Goal: Entertainment & Leisure: Consume media (video, audio)

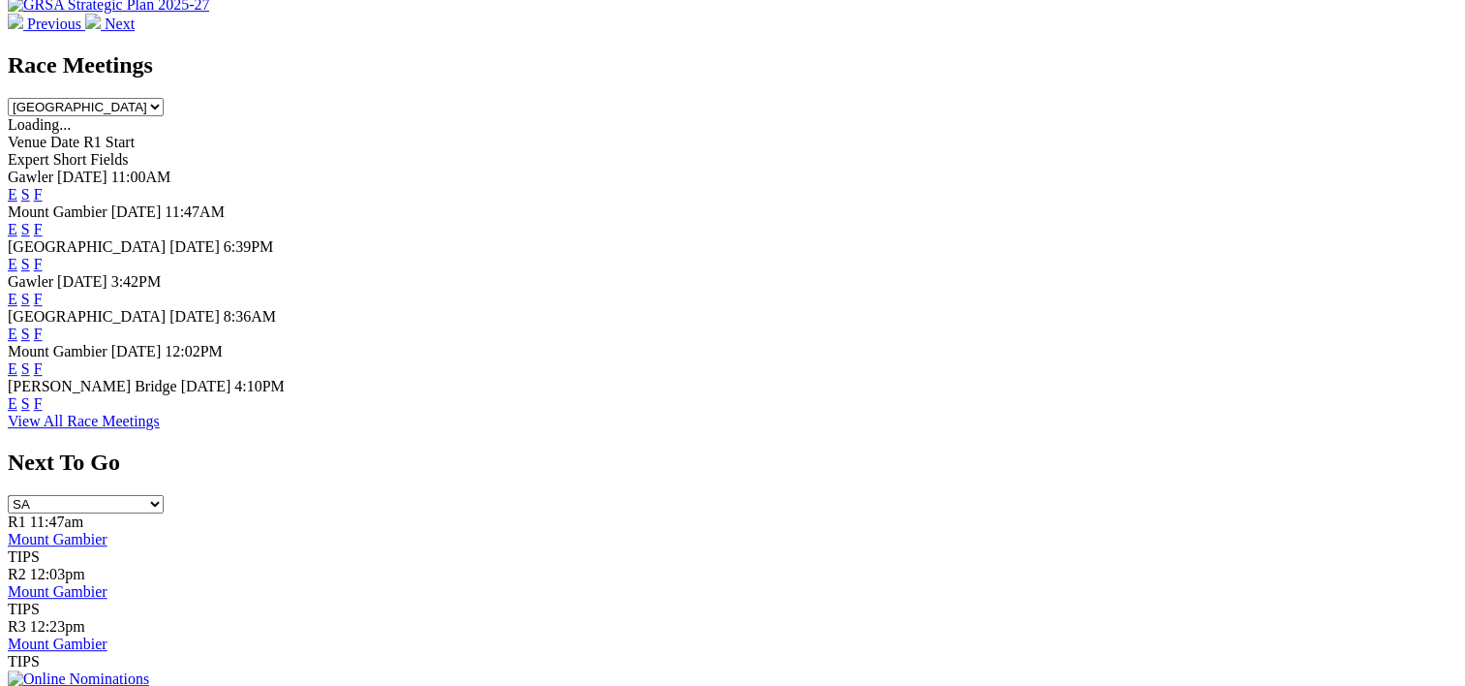
scroll to position [860, 0]
click at [43, 410] on link "F" at bounding box center [38, 401] width 9 height 16
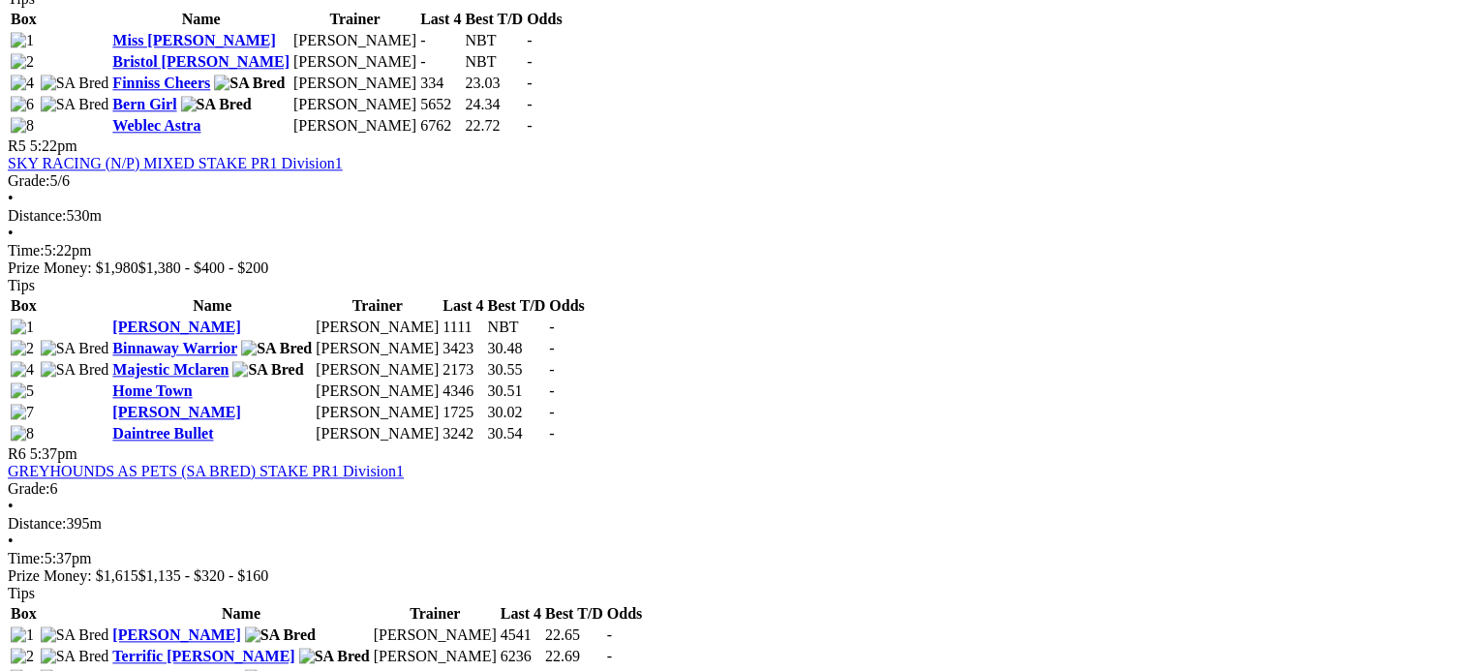
scroll to position [2118, 0]
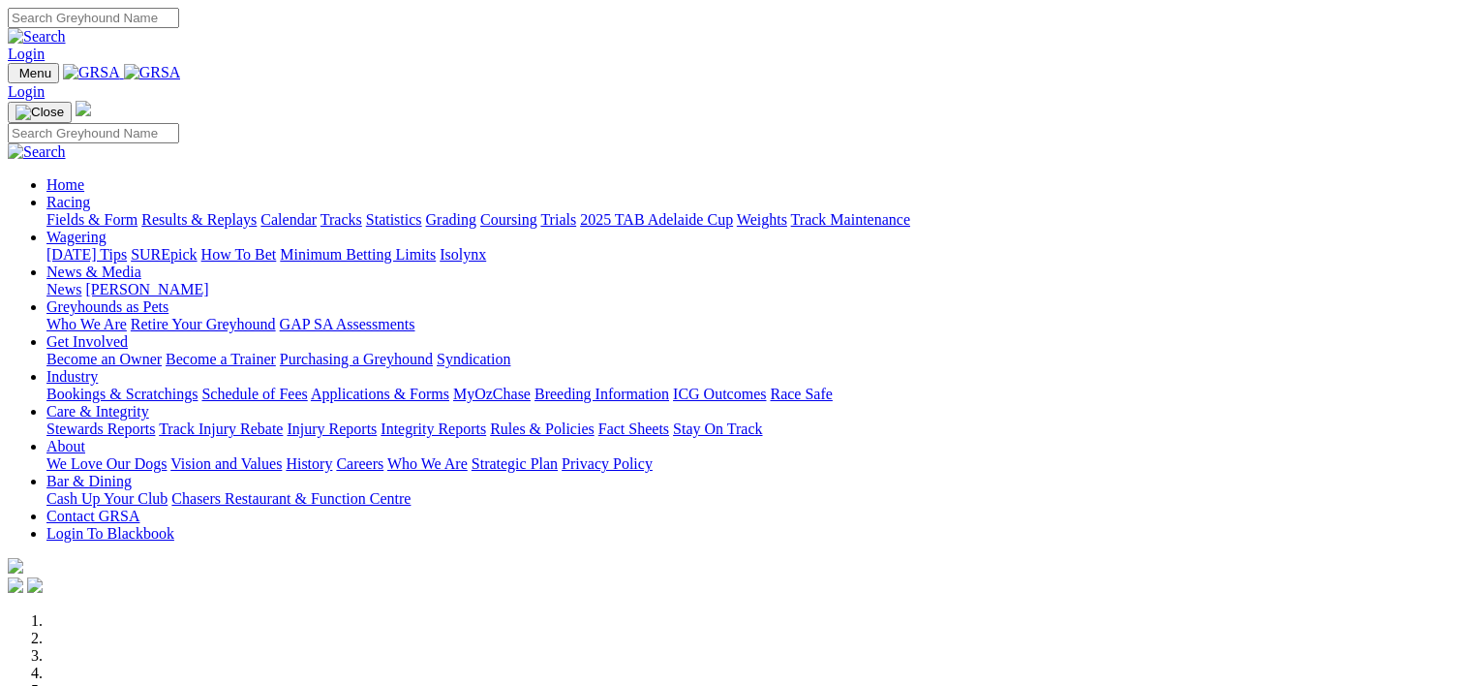
scroll to position [862, 0]
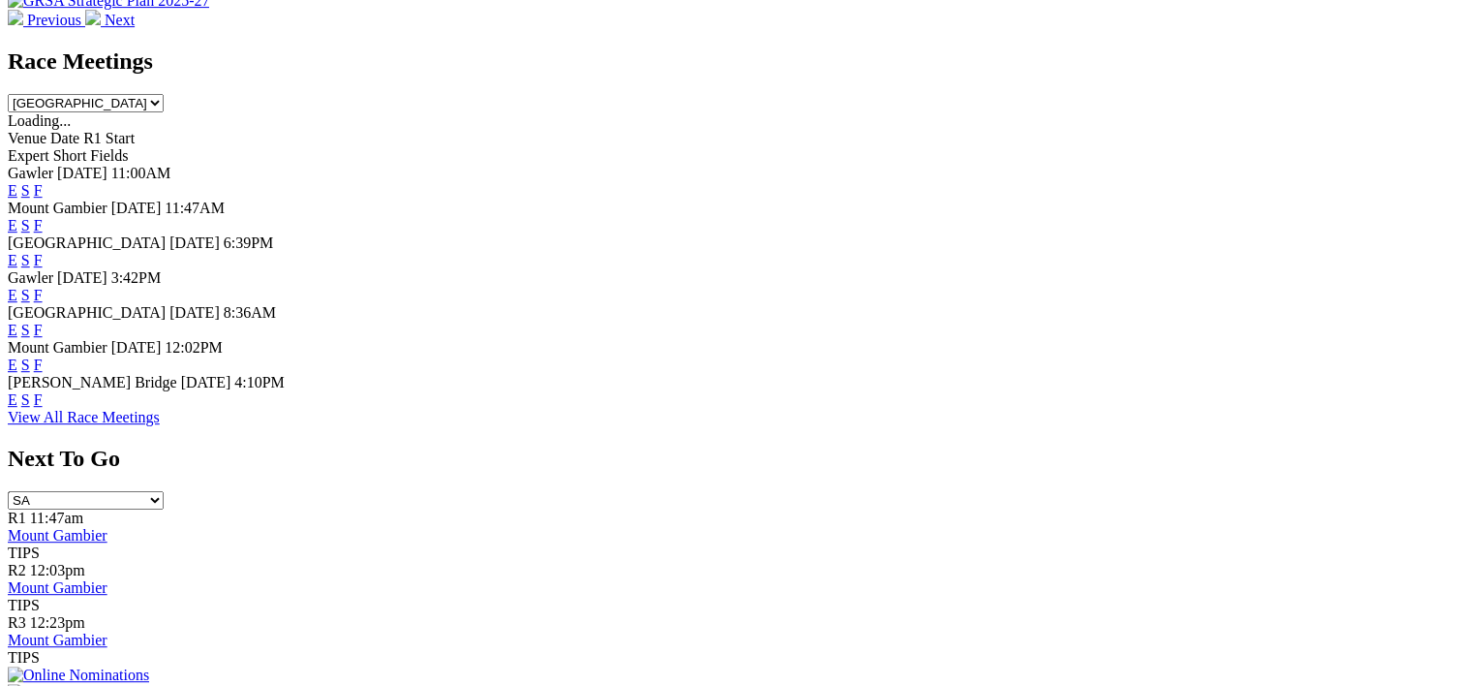
click at [43, 322] on link "F" at bounding box center [38, 330] width 9 height 16
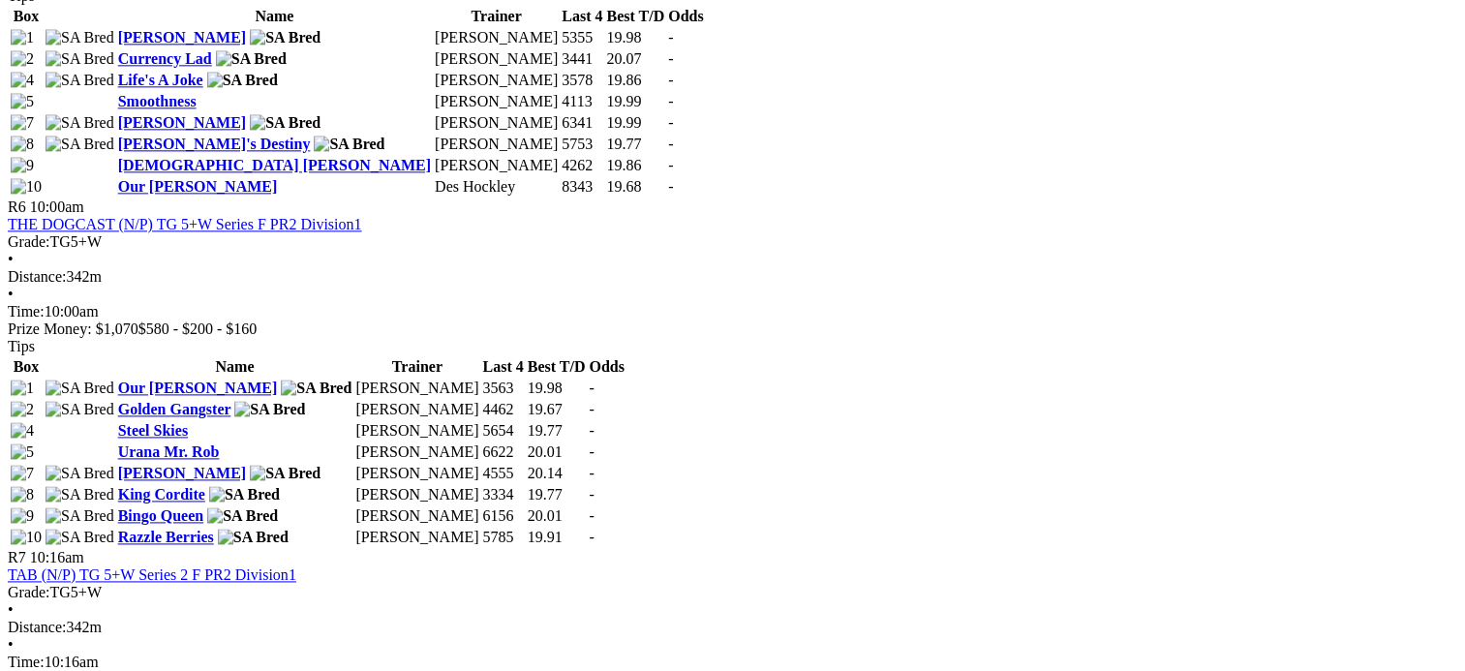
scroll to position [2557, 0]
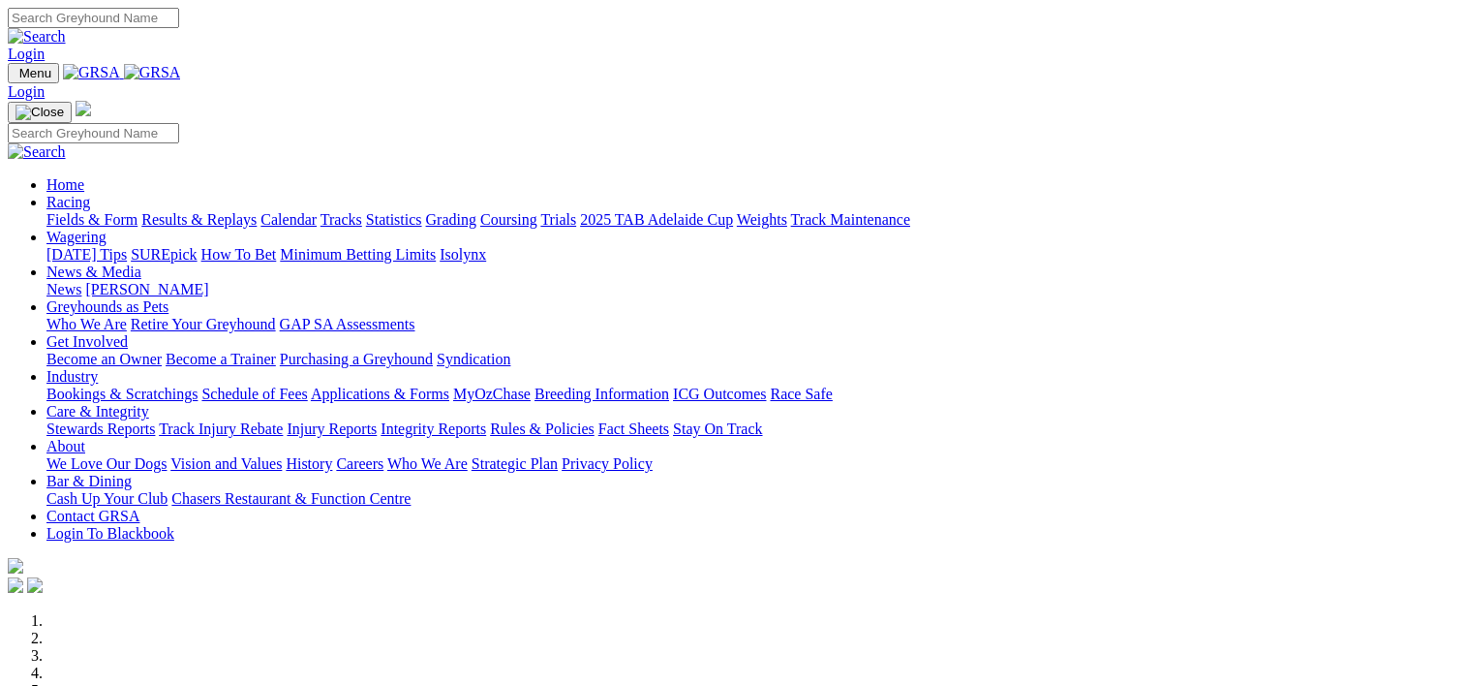
scroll to position [688, 0]
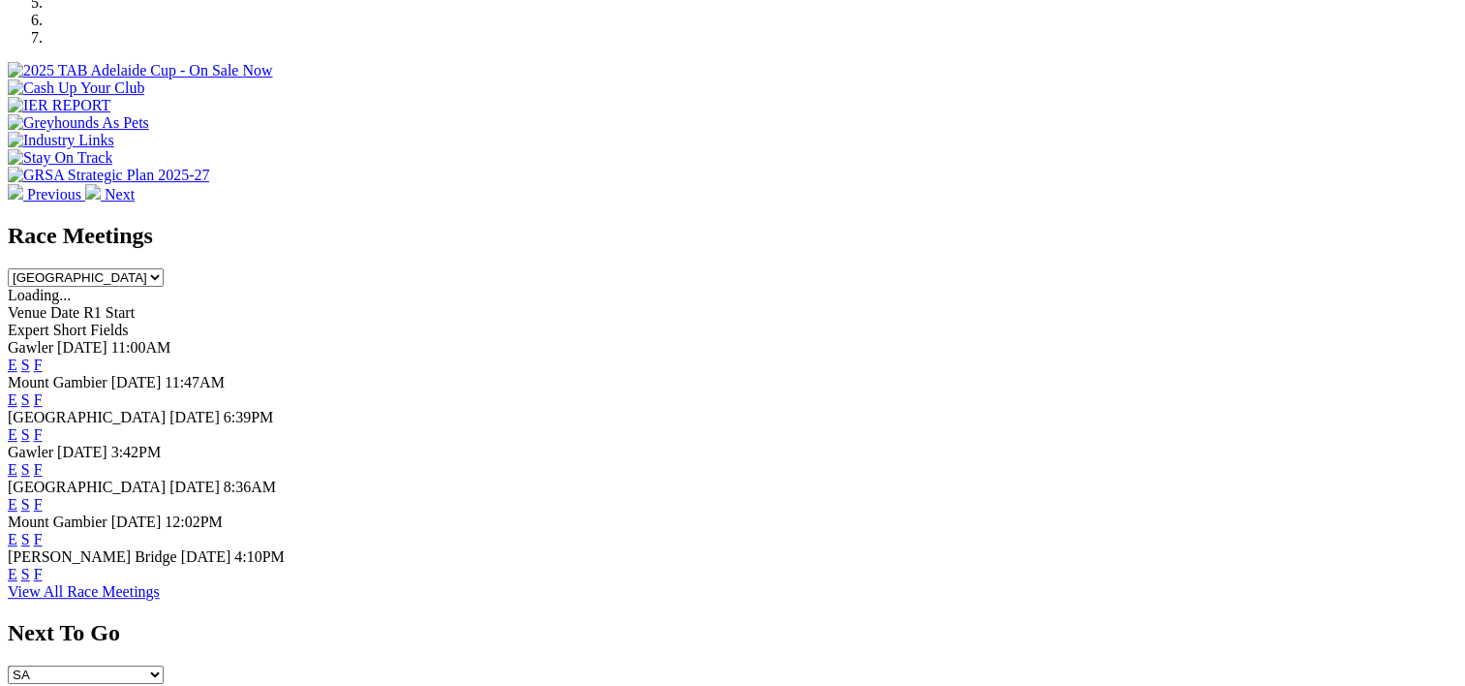
click at [43, 356] on link "F" at bounding box center [38, 364] width 9 height 16
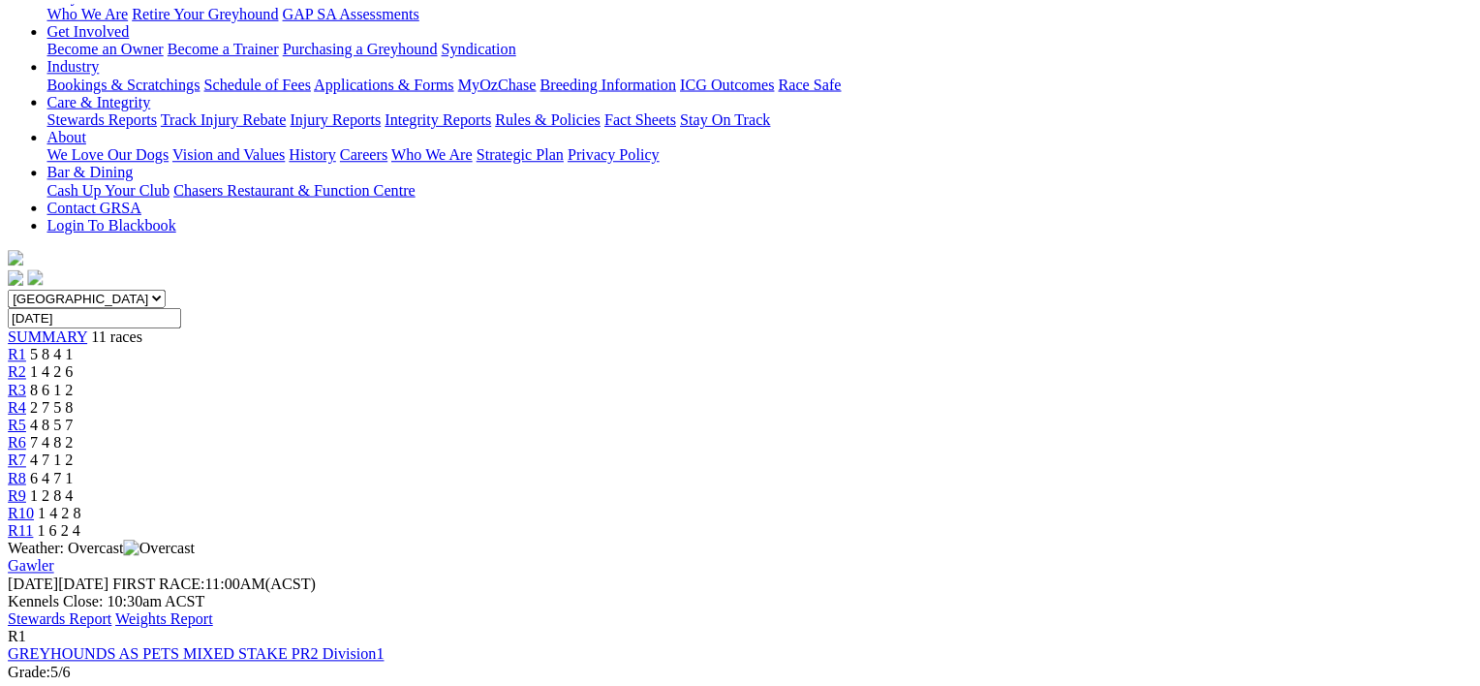
scroll to position [353, 0]
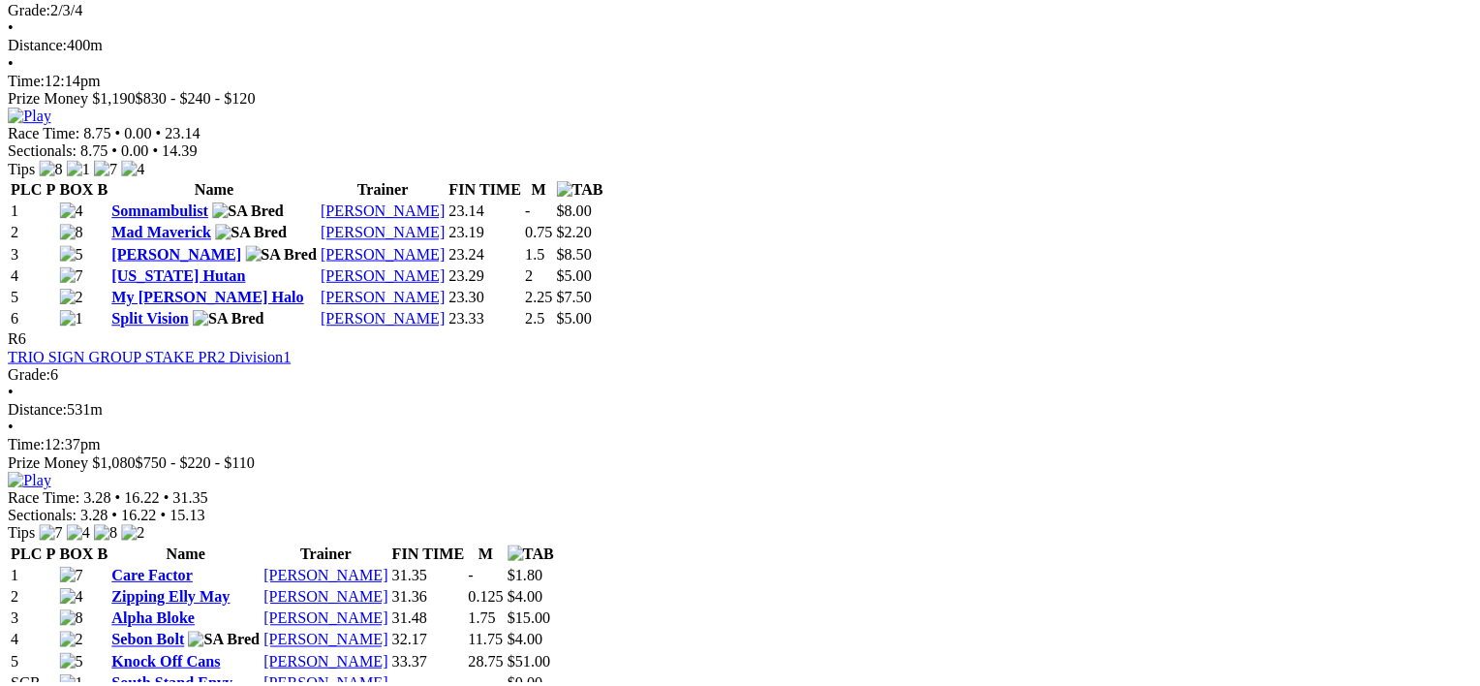
scroll to position [2397, 0]
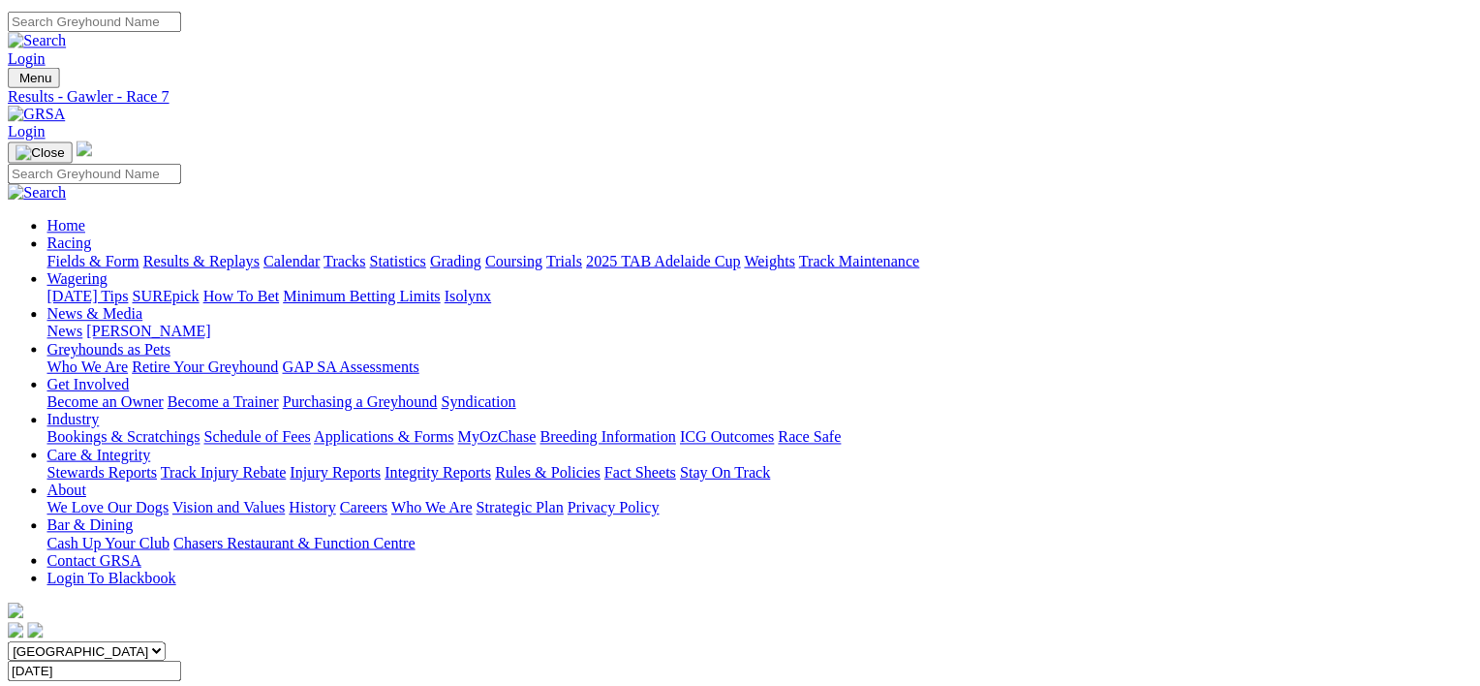
scroll to position [217, 0]
